Goal: Task Accomplishment & Management: Use online tool/utility

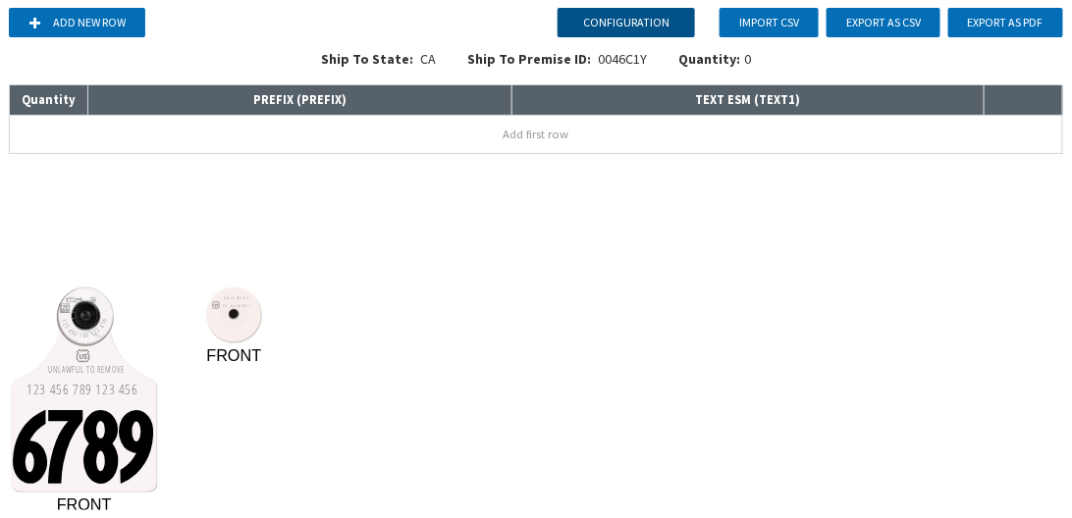
click at [613, 18] on button "Configuration" at bounding box center [626, 22] width 137 height 29
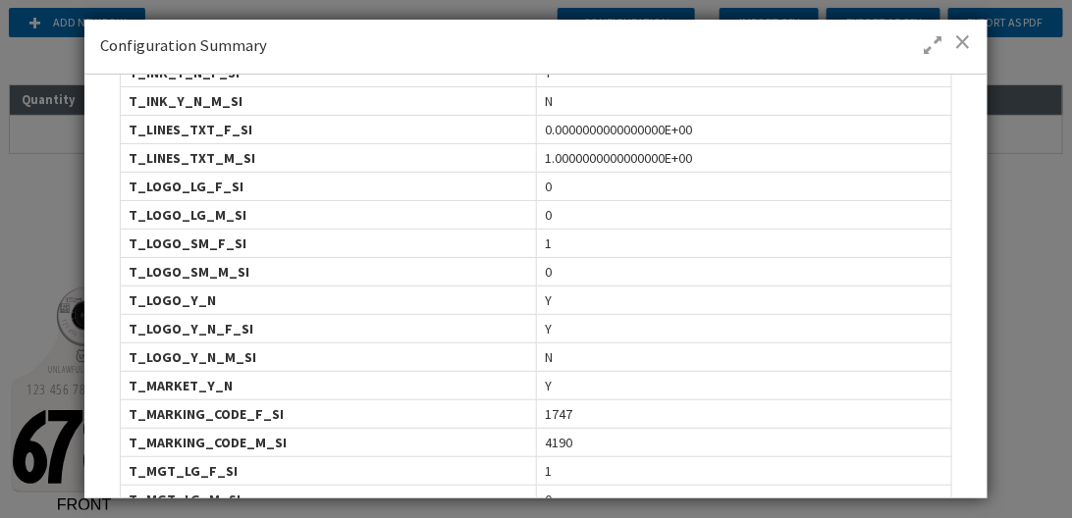
scroll to position [505, 0]
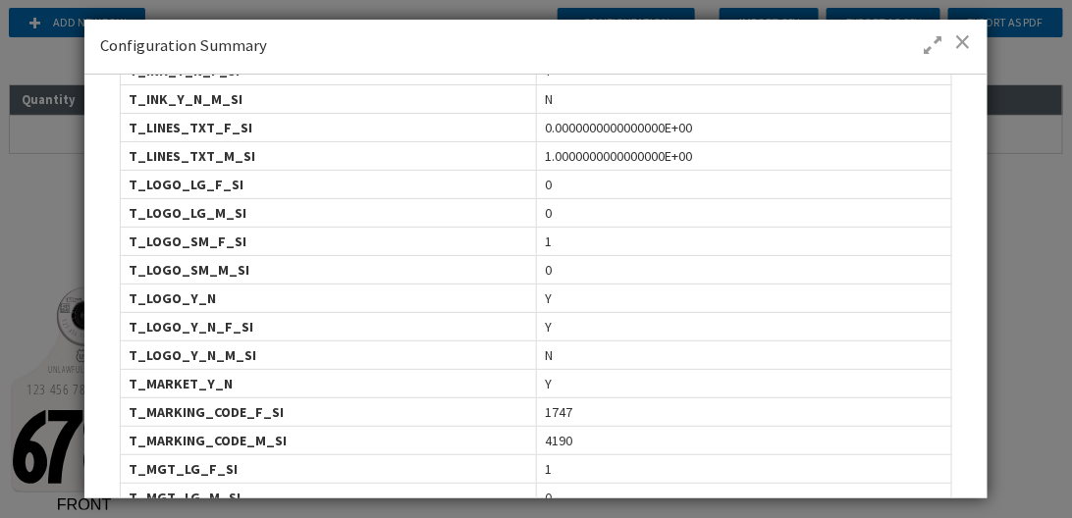
click at [551, 403] on span "1747" at bounding box center [558, 412] width 27 height 20
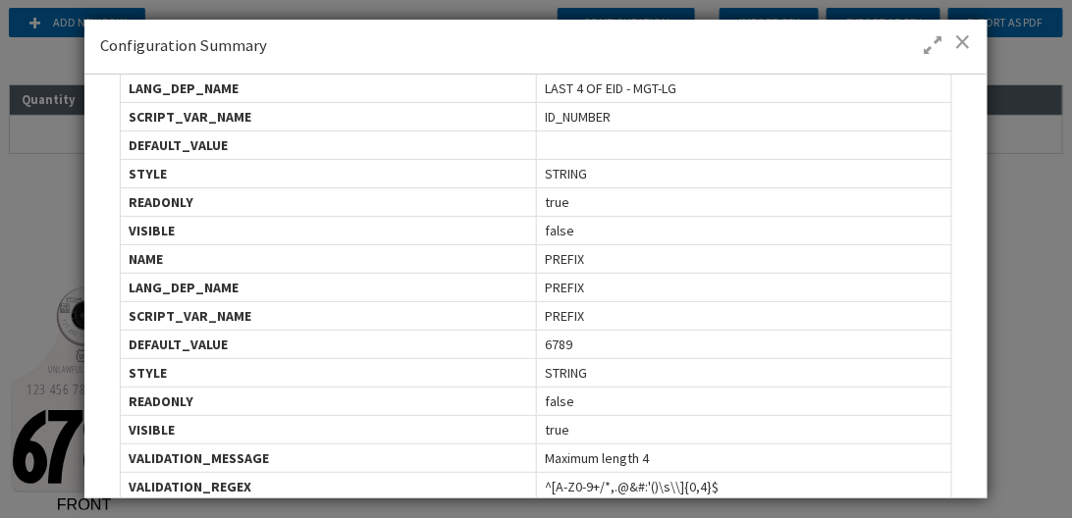
scroll to position [2805, 0]
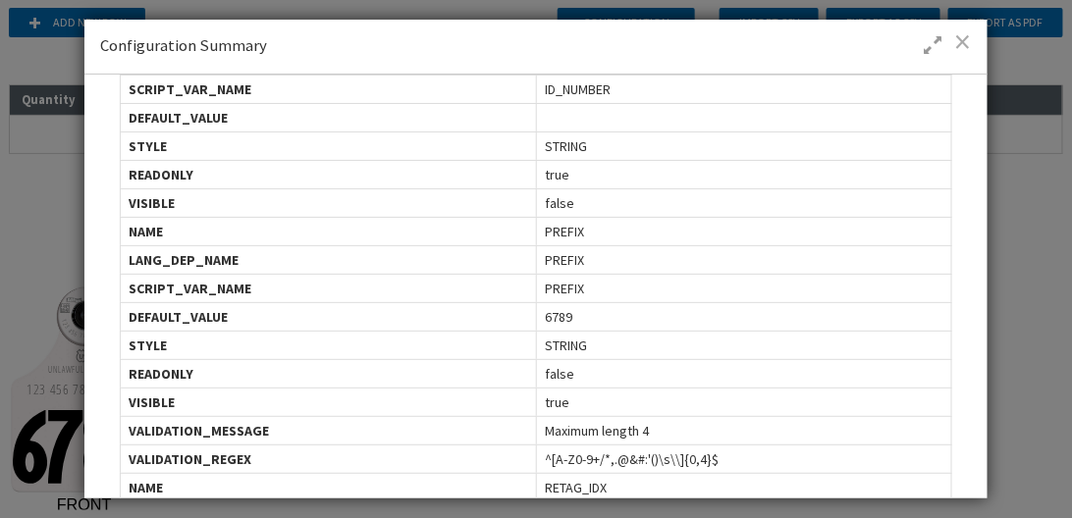
click at [965, 42] on span at bounding box center [963, 41] width 17 height 20
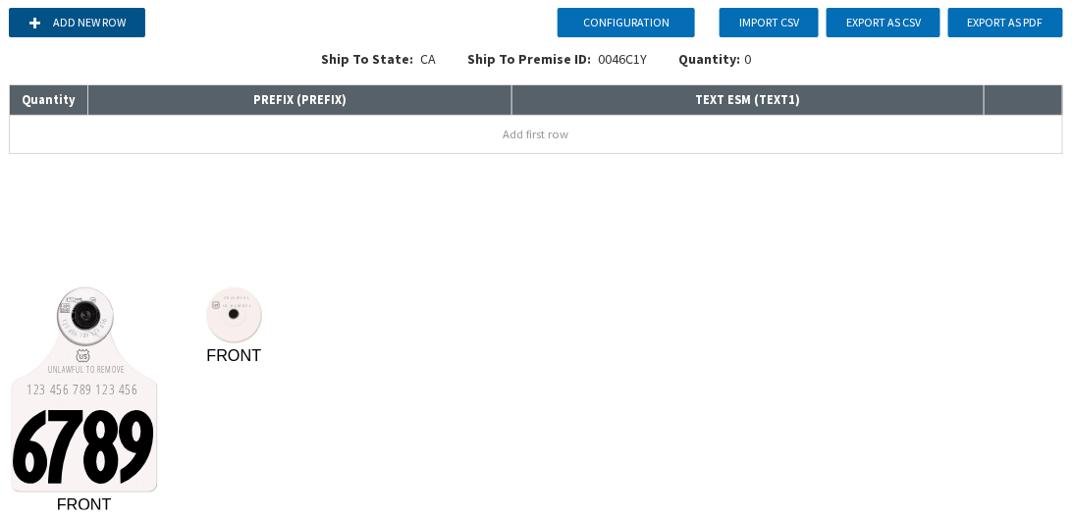
click at [126, 24] on button "Add new row" at bounding box center [77, 22] width 136 height 29
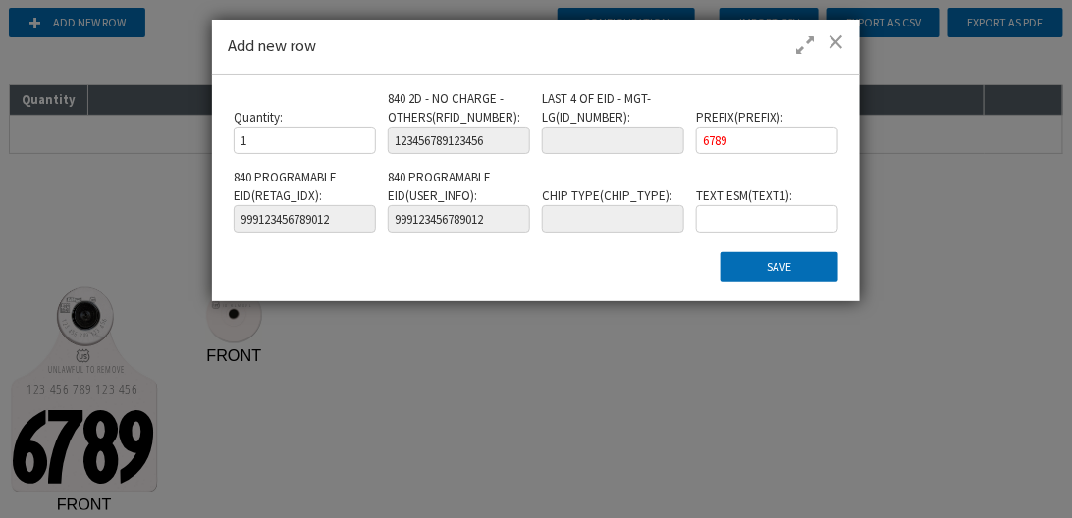
click at [669, 134] on div "Quantity : 1 840 2D - NO CHARGE - OTHERS ( RFID_NUMBER ) : 123456789123456 LAST…" at bounding box center [536, 168] width 616 height 157
type input "IEYR"
click at [778, 255] on button "Save" at bounding box center [780, 266] width 118 height 29
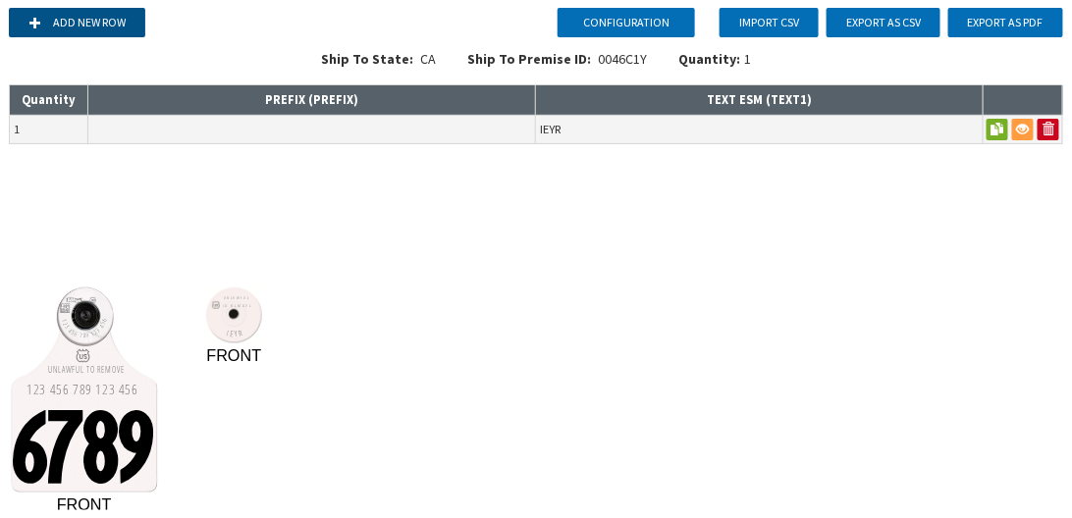
drag, startPoint x: 150, startPoint y: 21, endPoint x: 135, endPoint y: 21, distance: 14.7
click at [147, 21] on div "Add new row Import CSV Export as CSV Export as PDF" at bounding box center [536, 22] width 1056 height 29
click at [134, 22] on button "Add new row" at bounding box center [77, 22] width 136 height 29
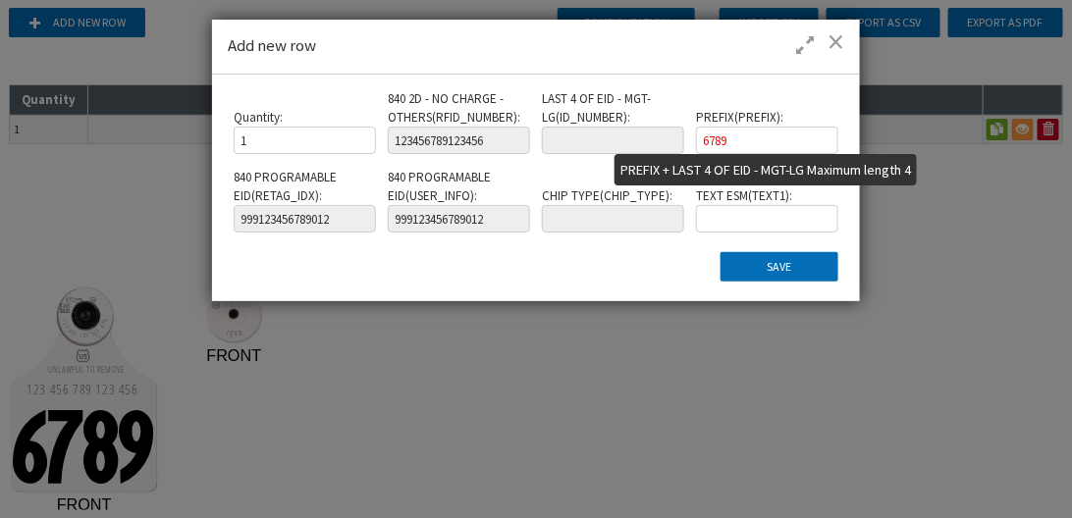
click at [731, 143] on input "6789" at bounding box center [766, 140] width 141 height 27
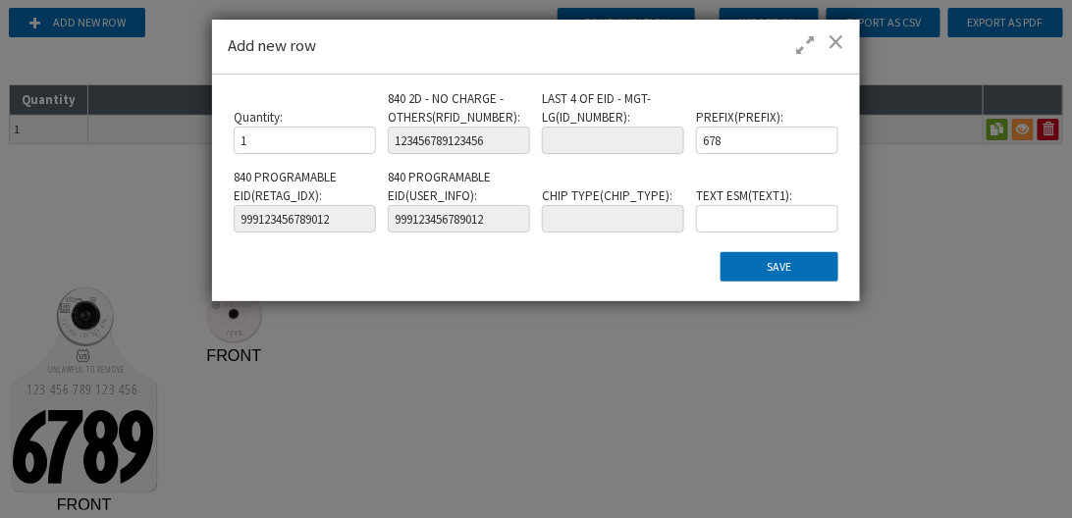
type input "6789"
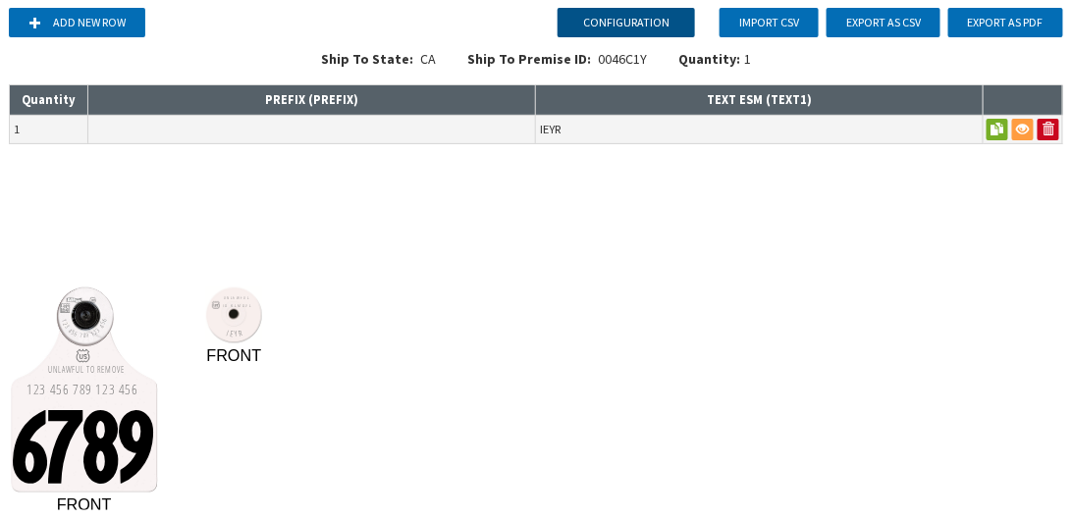
click at [629, 26] on button "Configuration" at bounding box center [626, 22] width 137 height 29
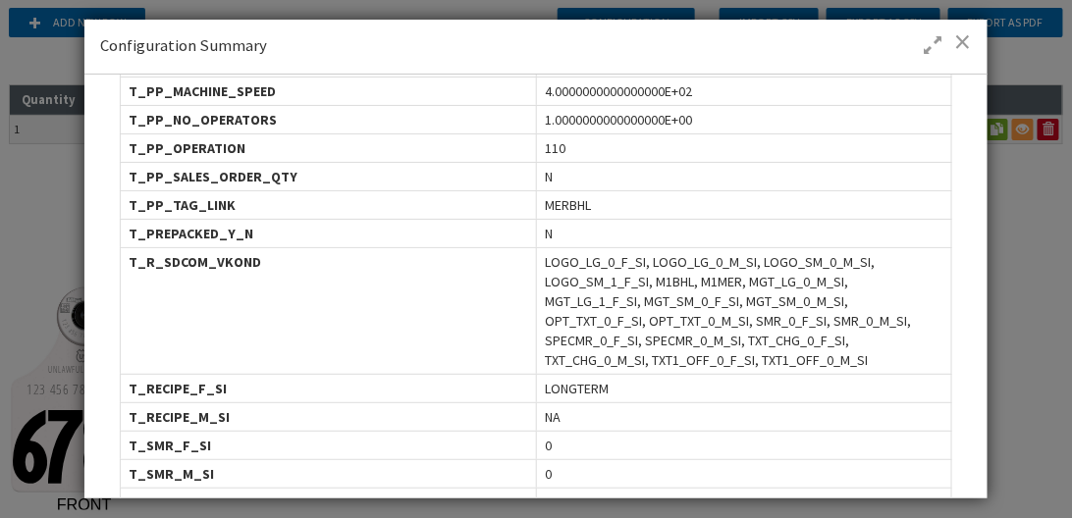
scroll to position [1514, 0]
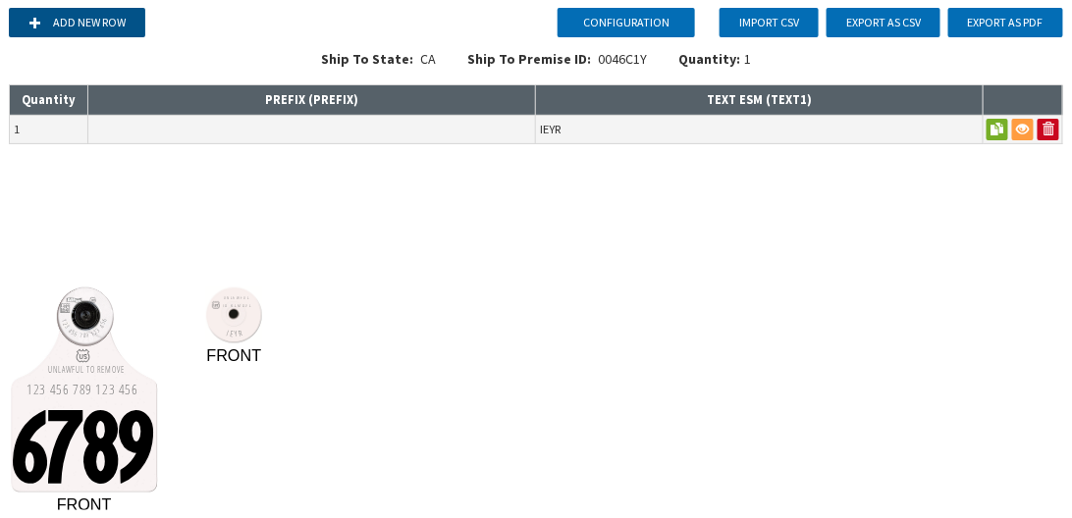
click at [42, 20] on button "Add new row" at bounding box center [77, 22] width 136 height 29
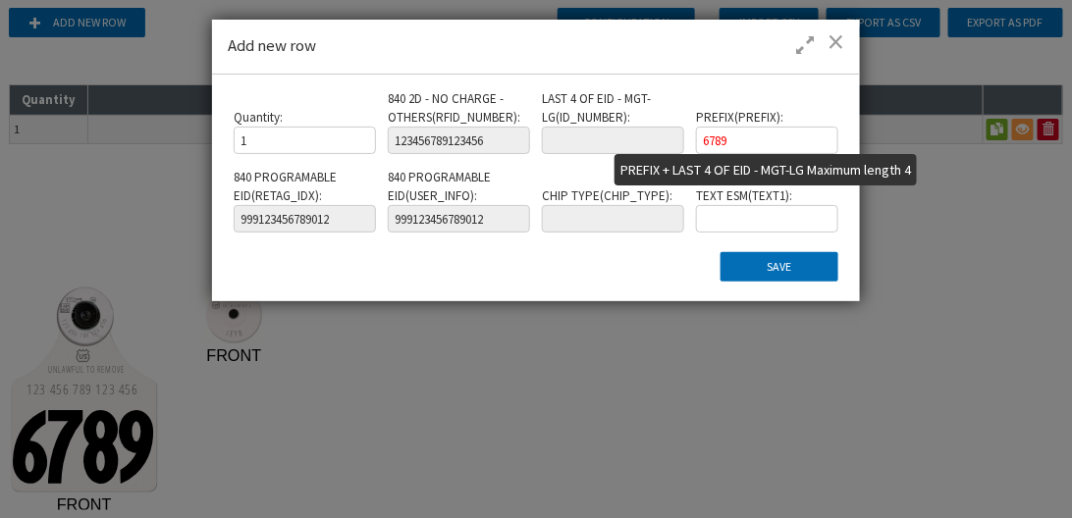
click at [727, 138] on input "6789" at bounding box center [766, 140] width 141 height 27
click at [713, 147] on div "Quantity : 1 840 2D - NO CHARGE - OTHERS ( RFID_NUMBER ) : 123456789123456 LAST…" at bounding box center [536, 168] width 616 height 157
click at [767, 139] on input "6789" at bounding box center [766, 140] width 141 height 27
type input "678"
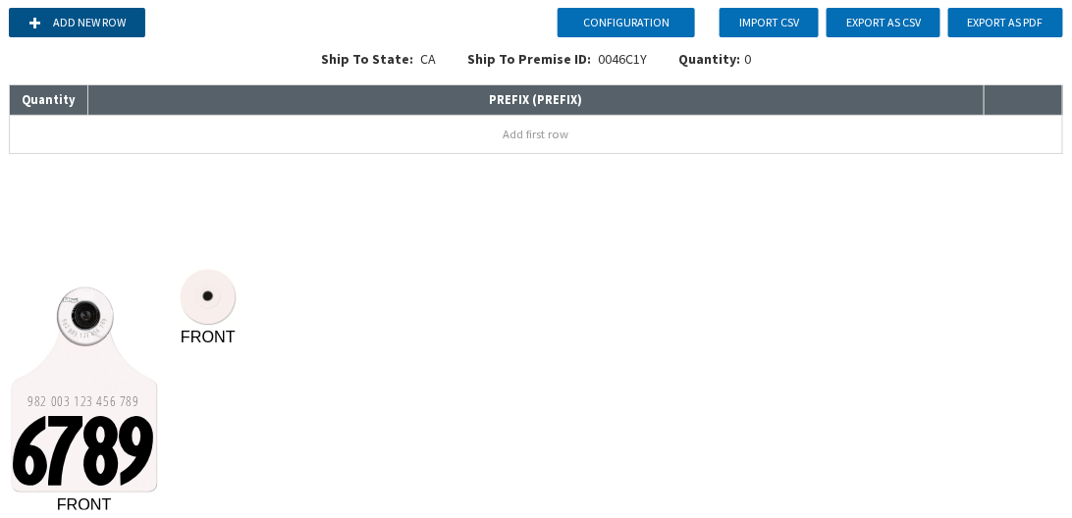
click at [55, 17] on button "Add new row" at bounding box center [77, 22] width 136 height 29
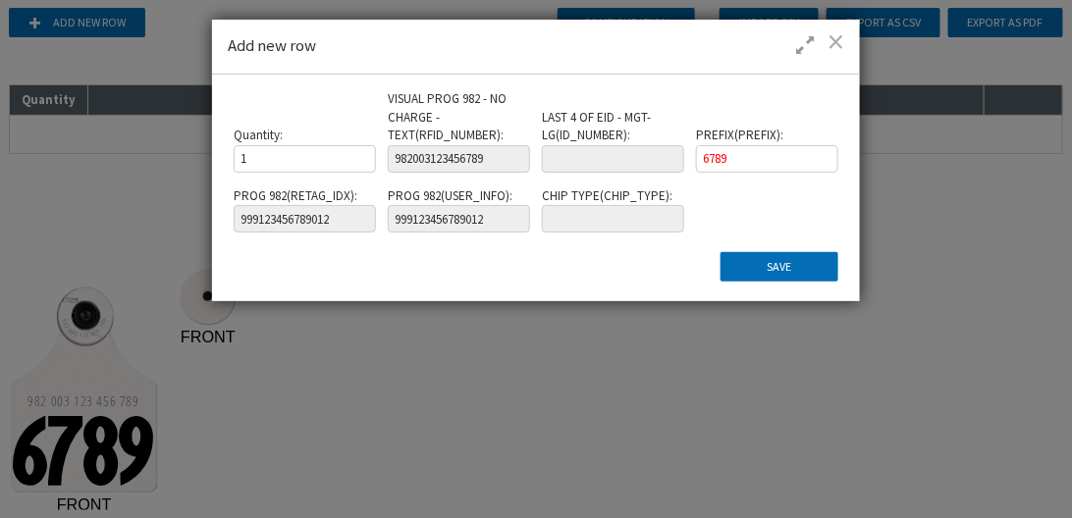
click at [837, 42] on span at bounding box center [836, 41] width 17 height 20
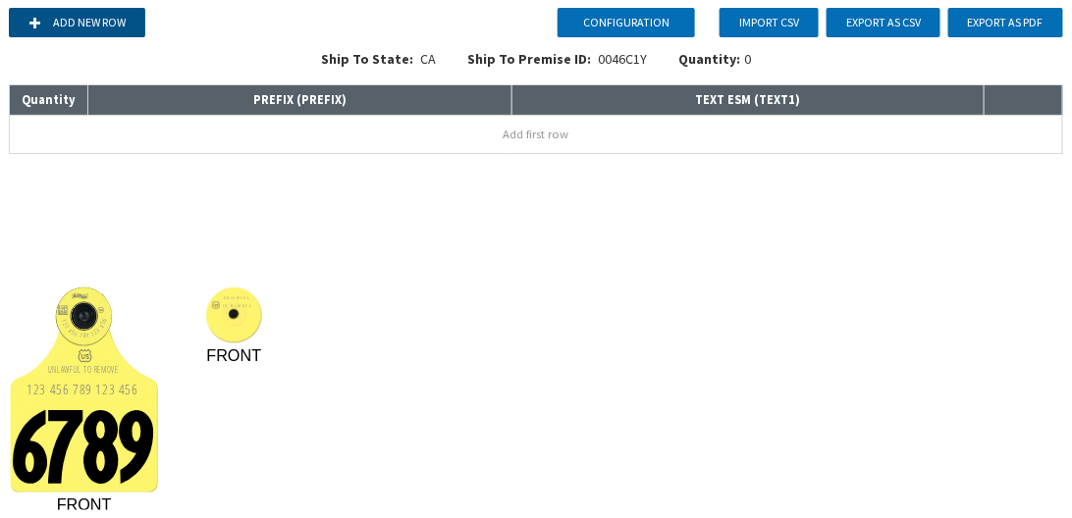
click at [124, 21] on button "Add new row" at bounding box center [77, 22] width 136 height 29
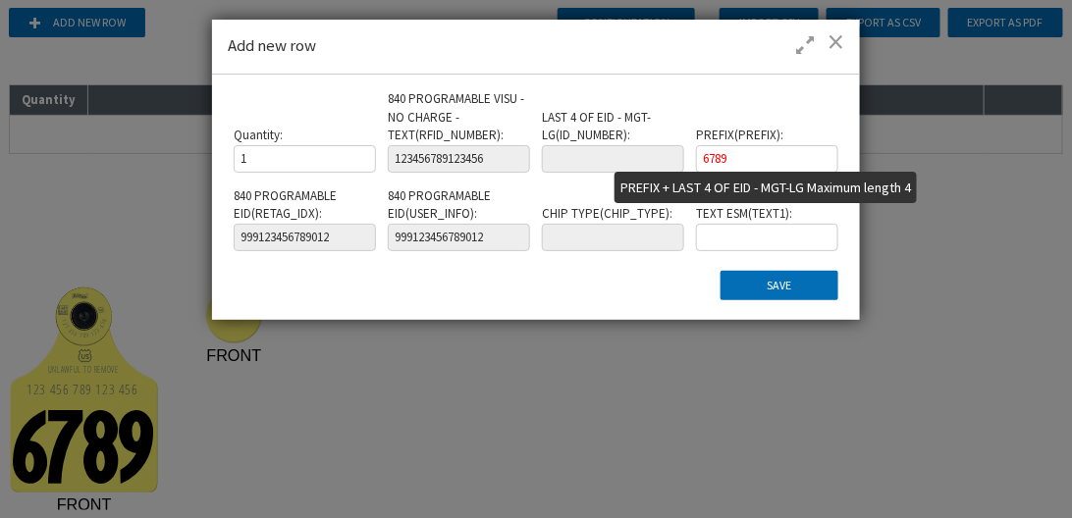
click at [721, 158] on input "6789" at bounding box center [766, 158] width 141 height 27
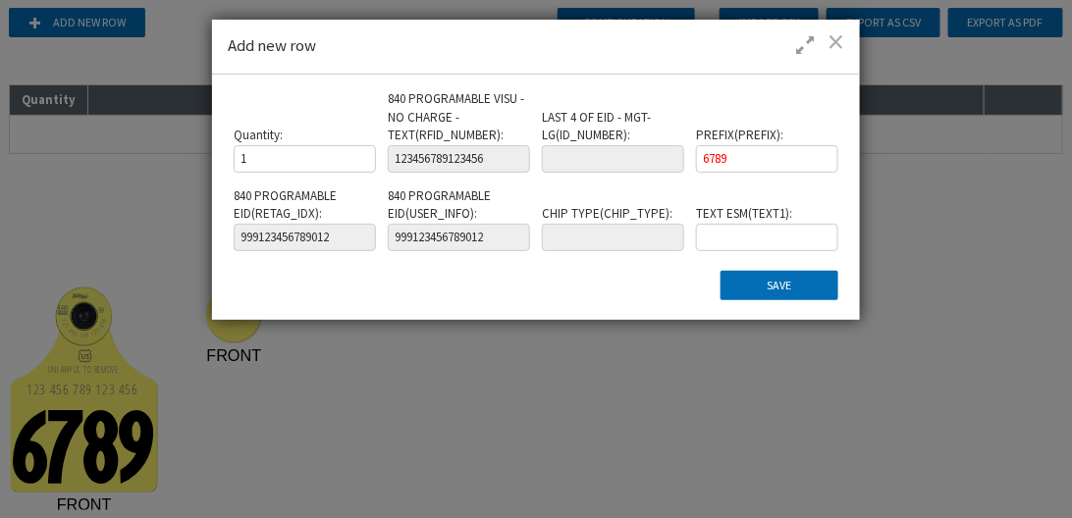
click at [836, 37] on span at bounding box center [836, 41] width 17 height 20
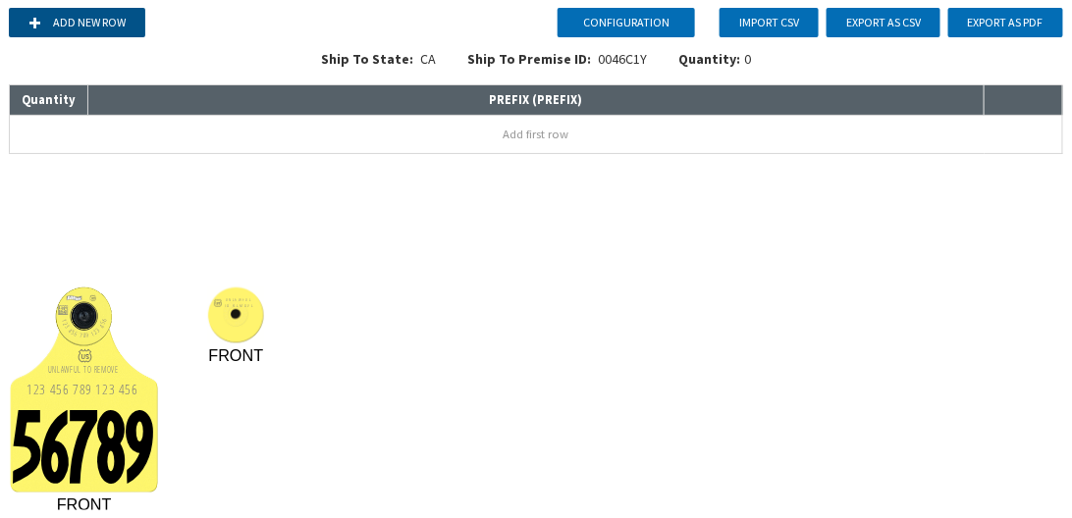
click at [111, 26] on button "Add new row" at bounding box center [77, 22] width 136 height 29
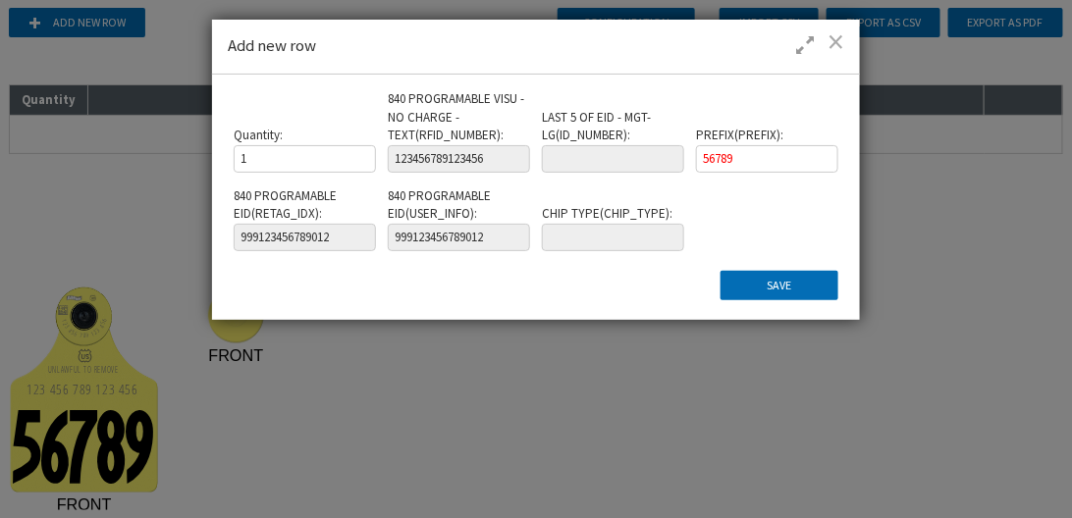
click at [839, 36] on span at bounding box center [836, 41] width 17 height 20
